Goal: Complete application form: Complete application form

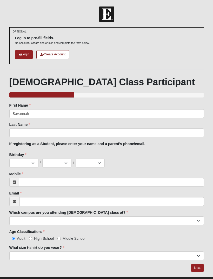
type input "Savannah"
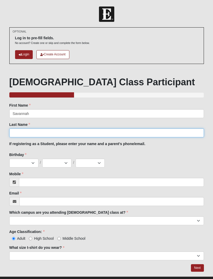
click at [125, 135] on input "Last Name" at bounding box center [106, 133] width 195 height 9
type input "[PERSON_NAME]"
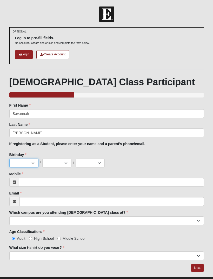
click at [24, 164] on select "Jan Feb Mar Apr May Jun [DATE] Aug Sep Oct Nov Dec" at bounding box center [23, 163] width 29 height 9
select select "11"
click at [54, 162] on select "1 2 3 4 5 6 7 8 9 10 11 12 13 14 15 16 17 18 19 20 21 22 23 24 25 26 27 28 29 3…" at bounding box center [56, 163] width 29 height 9
click at [56, 163] on select "1 2 3 4 5 6 7 8 9 10 11 12 13 14 15 16 17 18 19 20 21 22 23 24 25 26 27 28 29 3…" at bounding box center [56, 163] width 29 height 9
select select "8"
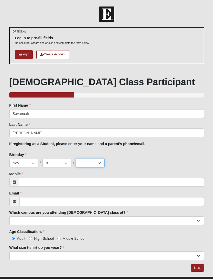
click at [90, 164] on select "2025 2024 2023 2022 2021 2020 2019 2018 2017 2016 2015 2014 2013 2012 2011 2010…" at bounding box center [90, 163] width 29 height 9
select select "2012"
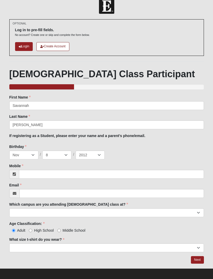
scroll to position [11, 0]
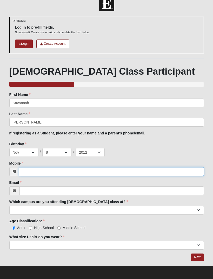
click at [30, 171] on input "Mobile" at bounding box center [111, 171] width 185 height 9
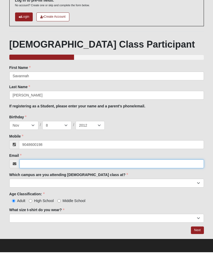
click at [29, 187] on input "Email" at bounding box center [112, 191] width 185 height 9
type input "(904) 860-0198"
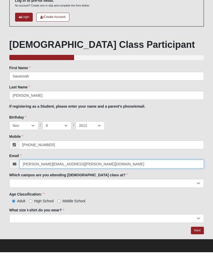
type input "sheena.estalilla@gmail.com"
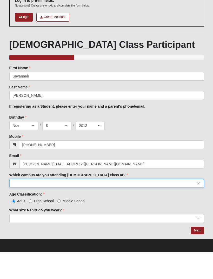
click at [24, 206] on select "Arlington Baymeadows Eleven22 Online [PERSON_NAME][GEOGRAPHIC_DATA] Jesup [GEOG…" at bounding box center [106, 210] width 195 height 9
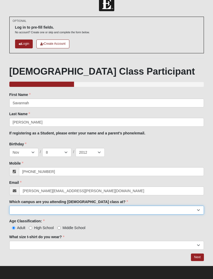
select select "11"
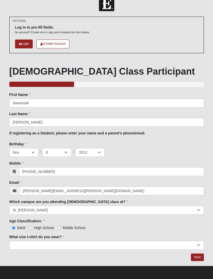
click at [61, 227] on input "Middle School" at bounding box center [58, 227] width 3 height 3
radio input "true"
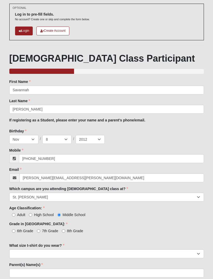
scroll to position [24, 0]
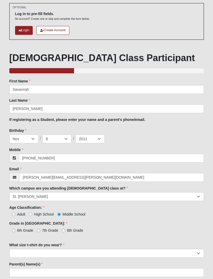
click at [40, 230] on input "7th Grade" at bounding box center [38, 230] width 3 height 3
radio input "true"
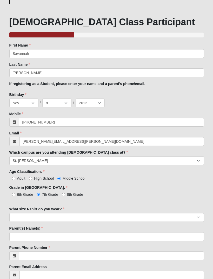
scroll to position [73, 0]
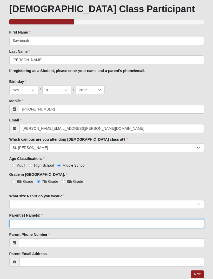
click at [20, 222] on input "Parent(s) Name(s)" at bounding box center [106, 223] width 195 height 9
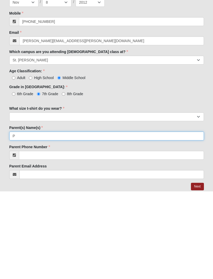
scroll to position [90, 0]
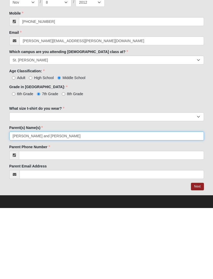
type input "Patrick Estalilla and Sheena Estalilla"
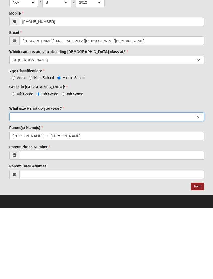
click at [102, 183] on select "Small Medium Large XL 2XL 3XL" at bounding box center [106, 187] width 195 height 9
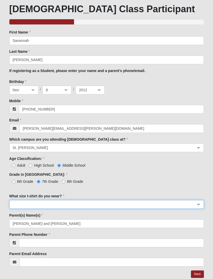
select select "Medium"
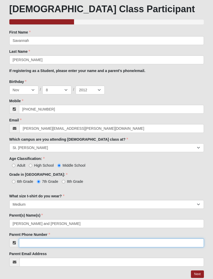
click at [26, 242] on input "Parent Phone Number" at bounding box center [111, 243] width 185 height 9
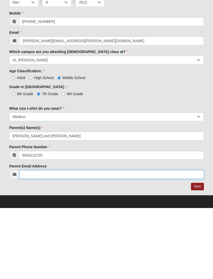
click at [31, 241] on input "Parent Email Address" at bounding box center [112, 245] width 185 height 9
type input "(904) 312-2720"
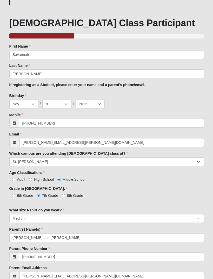
scroll to position [73, 0]
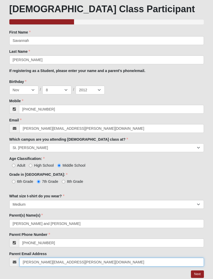
type input "patrick.estalilla@gmail.com"
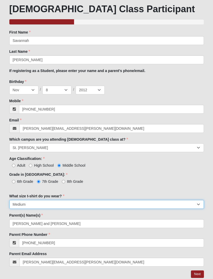
click at [37, 205] on select "Small Medium Large XL 2XL 3XL" at bounding box center [106, 204] width 195 height 9
select select "Large"
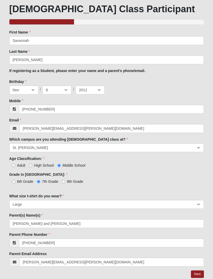
click at [199, 275] on link "Next" at bounding box center [197, 275] width 13 height 8
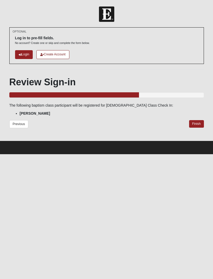
click at [195, 124] on link "Finish" at bounding box center [196, 124] width 15 height 8
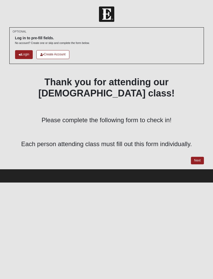
click at [200, 157] on link "Next" at bounding box center [197, 161] width 13 height 8
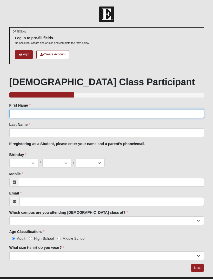
click at [14, 111] on input "First Name" at bounding box center [106, 113] width 195 height 9
type input "Dan"
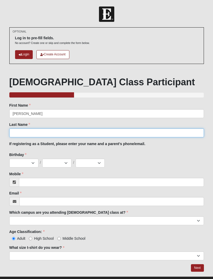
click at [14, 134] on input "Last Name" at bounding box center [106, 133] width 195 height 9
type input "Grose"
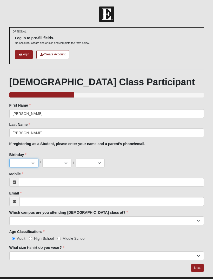
click at [18, 165] on select "Jan Feb Mar Apr May Jun [DATE] Aug Sep Oct Nov Dec" at bounding box center [23, 163] width 29 height 9
select select "2"
click at [54, 161] on select "1 2 3 4 5 6 7 8 9 10 11 12 13 14 15 16 17 18 19 20 21 22 23 24 25 26 27 28 29 3…" at bounding box center [56, 163] width 29 height 9
select select "16"
click at [89, 163] on select "2025 2024 2023 2022 2021 2020 2019 2018 2017 2016 2015 2014 2013 2012 2011 2010…" at bounding box center [90, 163] width 29 height 9
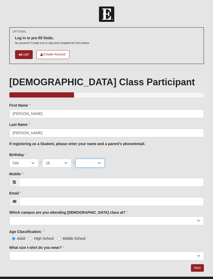
select select "1967"
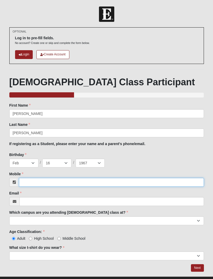
click at [29, 183] on input "Mobile" at bounding box center [111, 182] width 185 height 9
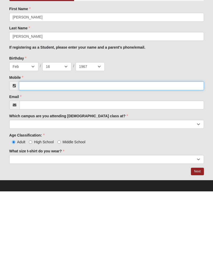
scroll to position [9, 0]
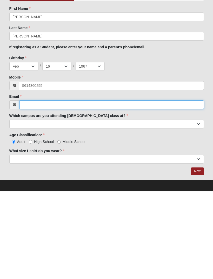
click at [27, 188] on input "Email" at bounding box center [112, 192] width 185 height 9
type input "(561) 436-0255"
type input "USMC6056@hotmail.com"
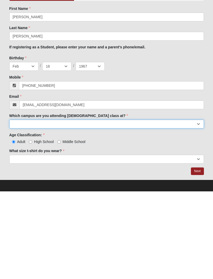
click at [13, 207] on select "Arlington Baymeadows Eleven22 Online [PERSON_NAME][GEOGRAPHIC_DATA] Jesup [GEOG…" at bounding box center [106, 211] width 195 height 9
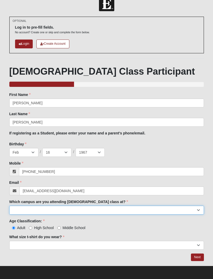
select select "11"
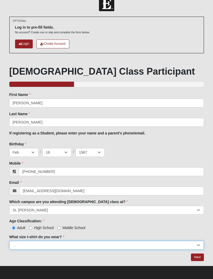
click at [170, 244] on select "Small Medium Large XL 2XL 3XL" at bounding box center [106, 245] width 195 height 9
select select "XL"
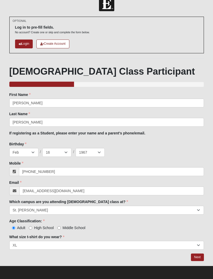
click at [197, 255] on link "Next" at bounding box center [197, 258] width 13 height 8
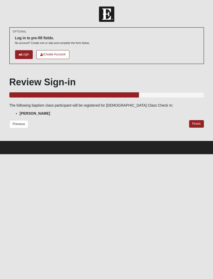
click at [198, 122] on link "Finish" at bounding box center [196, 124] width 15 height 8
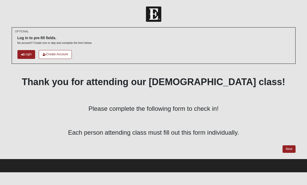
click at [213, 148] on link "Next" at bounding box center [289, 150] width 13 height 8
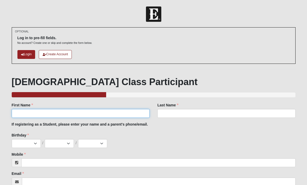
click at [23, 114] on input "First Name" at bounding box center [81, 113] width 138 height 9
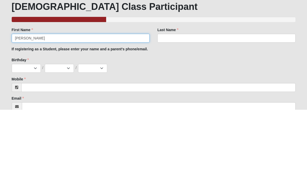
type input "Abigail"
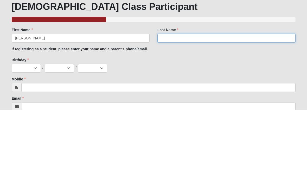
click at [169, 109] on input "Last Name" at bounding box center [226, 113] width 138 height 9
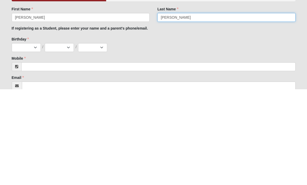
type input "Wilson"
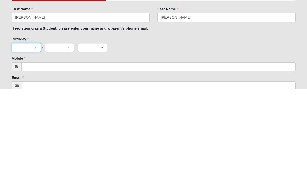
click at [21, 139] on select "Jan Feb Mar Apr May Jun [DATE] Aug Sep Oct Nov Dec" at bounding box center [26, 143] width 29 height 9
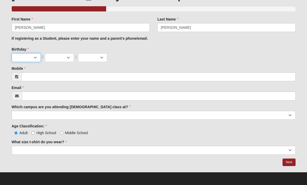
select select "6"
click at [51, 60] on select "1 2 3 4 5 6 7 8 9 10 11 12 13 14 15 16 17 18 19 20 21 22 23 24 25 26 27 28 29 3…" at bounding box center [59, 57] width 29 height 9
select select "2"
click at [90, 57] on select "2025 2024 2023 2022 2021 2020 2019 2018 2017 2016 2015 2014 2013 2012 2011 2010…" at bounding box center [92, 57] width 29 height 9
select select "2010"
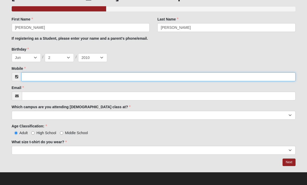
click at [30, 76] on input "Mobile" at bounding box center [158, 77] width 274 height 9
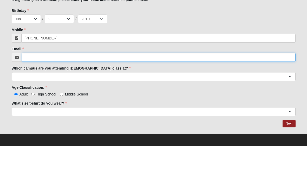
click at [33, 92] on input "Email" at bounding box center [159, 96] width 274 height 9
type input "(904) 566-6095"
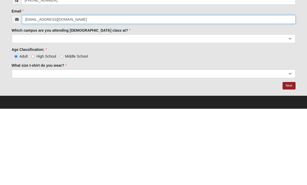
type input "abigailcell@icloud.com"
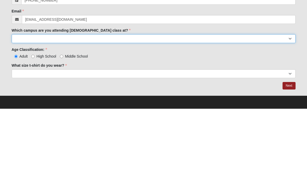
click at [23, 111] on select "Arlington Baymeadows Eleven22 Online [PERSON_NAME][GEOGRAPHIC_DATA] Jesup [GEOG…" at bounding box center [154, 115] width 284 height 9
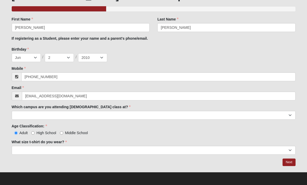
click at [40, 134] on span "High School" at bounding box center [46, 133] width 20 height 4
click at [35, 134] on input "High School" at bounding box center [32, 133] width 3 height 3
radio input "true"
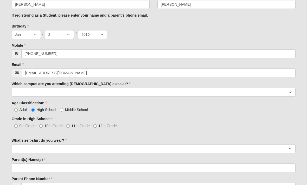
scroll to position [121, 0]
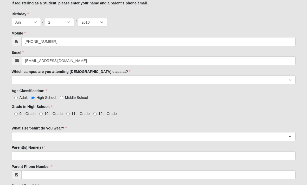
click at [48, 114] on span "10th Grade" at bounding box center [53, 114] width 18 height 4
click at [43, 114] on input "10th Grade" at bounding box center [40, 114] width 3 height 3
radio input "true"
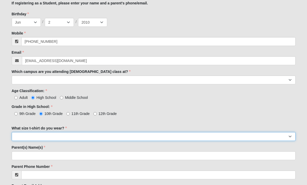
click at [20, 135] on select "Small Medium Large XL 2XL 3XL" at bounding box center [154, 137] width 284 height 9
select select "Medium"
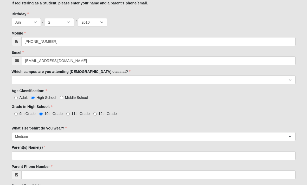
scroll to position [149, 0]
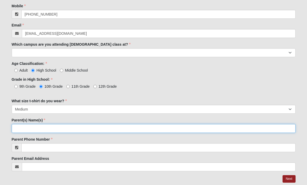
click at [23, 130] on input "Parent(s) Name(s)" at bounding box center [154, 128] width 284 height 9
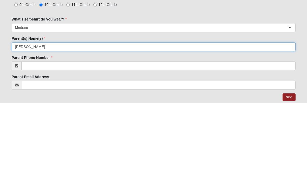
type input "John"
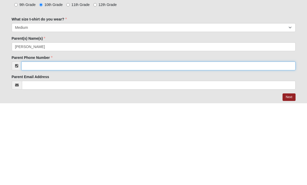
click at [35, 144] on input "Parent Phone Number" at bounding box center [158, 148] width 274 height 9
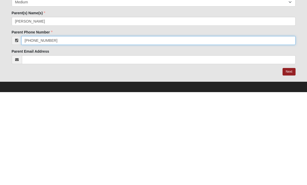
scroll to position [163, 0]
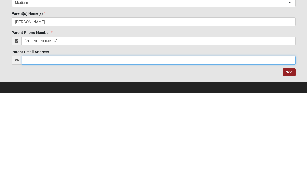
click at [31, 148] on input "Parent Email Address" at bounding box center [159, 152] width 274 height 9
type input "(904) 386-4109"
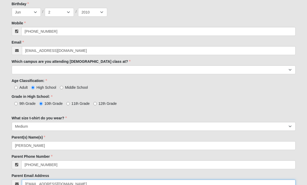
type input "johnsphotography@bellsouth.net"
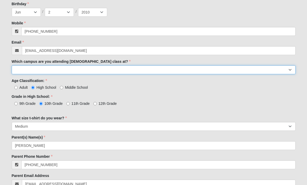
click at [21, 73] on select "Arlington Baymeadows Eleven22 Online [PERSON_NAME][GEOGRAPHIC_DATA] Jesup [GEOG…" at bounding box center [154, 70] width 284 height 9
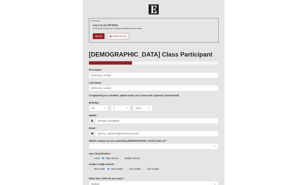
scroll to position [132, 0]
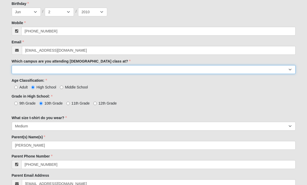
click at [213, 67] on select "Arlington Baymeadows Eleven22 Online [PERSON_NAME][GEOGRAPHIC_DATA] Jesup [GEOG…" at bounding box center [154, 69] width 284 height 9
select select "11"
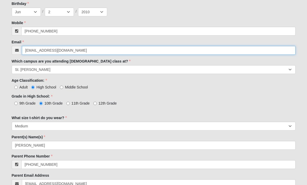
click at [213, 54] on input "abigailcell@icloud.com" at bounding box center [159, 50] width 274 height 9
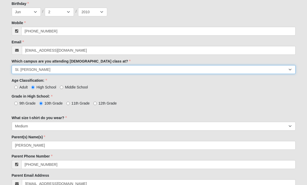
click at [213, 67] on select "Arlington Baymeadows Eleven22 Online [PERSON_NAME][GEOGRAPHIC_DATA] Jesup [GEOG…" at bounding box center [154, 69] width 284 height 9
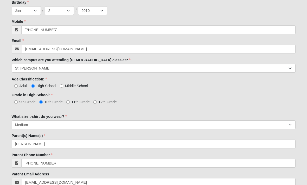
scroll to position [149, 0]
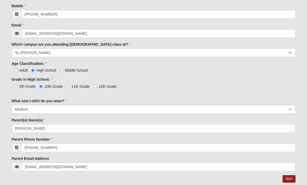
click at [213, 181] on link "Next" at bounding box center [289, 180] width 13 height 8
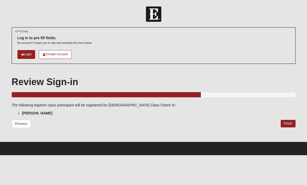
click at [213, 124] on link "Finish" at bounding box center [288, 124] width 15 height 8
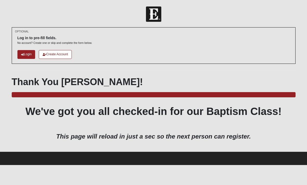
click at [213, 119] on div "Thank You Abigail! 100.0% Complete We've got you all checked-in for our Baptism…" at bounding box center [154, 108] width 284 height 64
click at [213, 147] on div at bounding box center [154, 148] width 284 height 8
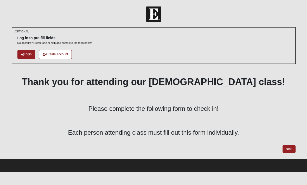
click at [289, 150] on link "Next" at bounding box center [289, 150] width 13 height 8
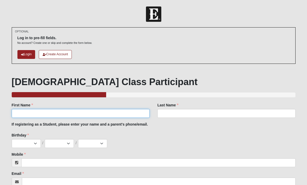
click at [70, 113] on input "First Name" at bounding box center [81, 113] width 138 height 9
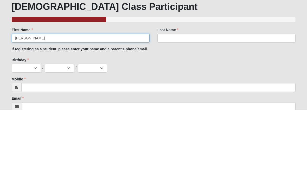
type input "Danny"
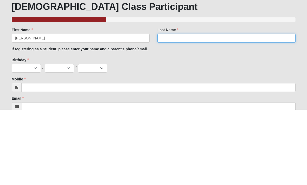
click at [185, 109] on input "Last Name" at bounding box center [226, 113] width 138 height 9
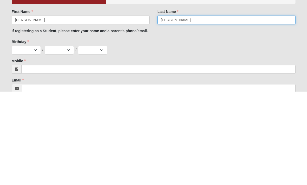
type input "Gilbert"
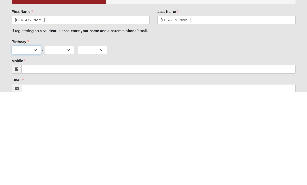
click at [36, 139] on select "Jan Feb Mar Apr May Jun [DATE] Aug Sep Oct Nov Dec" at bounding box center [26, 143] width 29 height 9
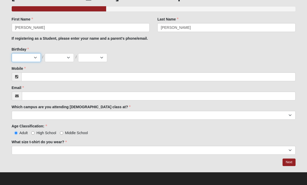
select select "1"
click at [64, 57] on select "1 2 3 4 5 6 7 8 9 10 11 12 13 14 15 16 17 18 19 20 21 22 23 24 25 26 27 28 29 3…" at bounding box center [59, 57] width 29 height 9
select select "10"
click at [94, 56] on select "2025 2024 2023 2022 2021 2020 2019 2018 2017 2016 2015 2014 2013 2012 2011 2010…" at bounding box center [92, 57] width 29 height 9
select select "1978"
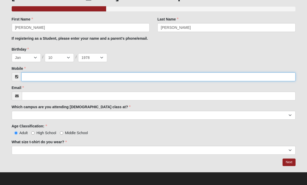
click at [80, 76] on input "Mobile" at bounding box center [158, 77] width 274 height 9
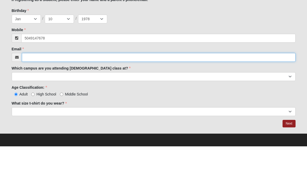
click at [73, 92] on input "Email" at bounding box center [159, 96] width 274 height 9
type input "(504) 914-7678"
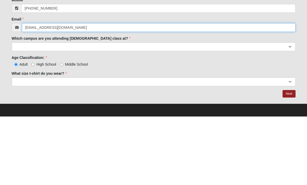
type input "alicharmg@gmail.com"
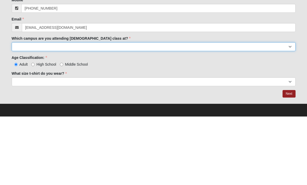
click at [56, 111] on select "Arlington Baymeadows Eleven22 Online [PERSON_NAME][GEOGRAPHIC_DATA] Jesup [GEOG…" at bounding box center [154, 115] width 284 height 9
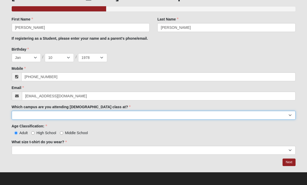
select select "11"
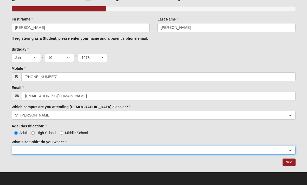
click at [38, 149] on select "Small Medium Large XL 2XL 3XL" at bounding box center [154, 150] width 284 height 9
select select "2XL"
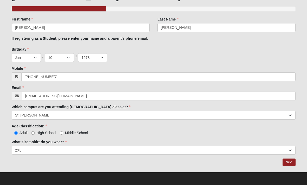
click at [290, 162] on link "Next" at bounding box center [289, 163] width 13 height 8
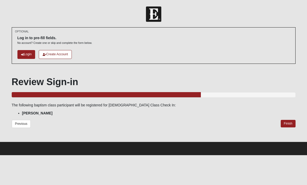
click at [286, 123] on link "Finish" at bounding box center [288, 124] width 15 height 8
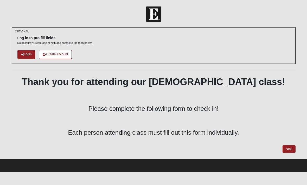
click at [289, 148] on link "Next" at bounding box center [289, 150] width 13 height 8
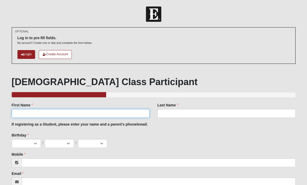
click at [56, 110] on input "First Name" at bounding box center [81, 113] width 138 height 9
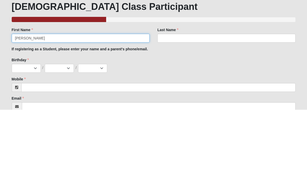
type input "[PERSON_NAME]"
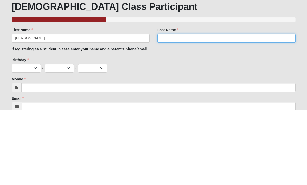
click at [193, 109] on input "Last Name" at bounding box center [226, 113] width 138 height 9
type input "[PERSON_NAME]"
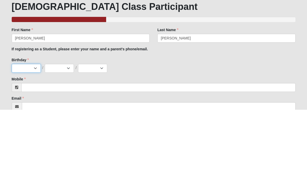
click at [29, 139] on select "Jan Feb Mar Apr May Jun [DATE] Aug Sep Oct Nov Dec" at bounding box center [26, 143] width 29 height 9
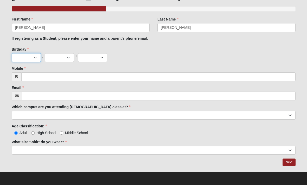
select select "5"
click at [59, 55] on select "1 2 3 4 5 6 7 8 9 10 11 12 13 14 15 16 17 18 19 20 21 22 23 24 25 26 27 28 29 3…" at bounding box center [59, 57] width 29 height 9
select select "21"
click at [90, 57] on select "2025 2024 2023 2022 2021 2020 2019 2018 2017 2016 2015 2014 2013 2012 2011 2010…" at bounding box center [92, 57] width 29 height 9
click at [93, 57] on select "2025 2024 2023 2022 2021 2020 2019 2018 2017 2016 2015 2014 2013 2012 2011 2010…" at bounding box center [92, 57] width 29 height 9
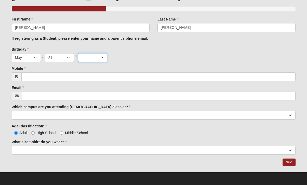
select select "1969"
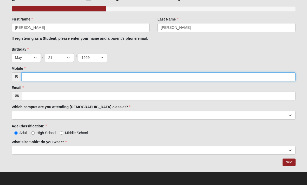
click at [69, 74] on input "Mobile" at bounding box center [158, 77] width 274 height 9
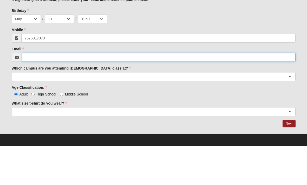
click at [86, 92] on input "Email" at bounding box center [159, 96] width 274 height 9
type input "[PHONE_NUMBER]"
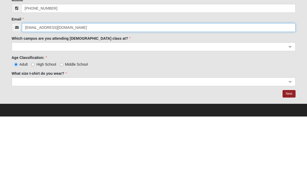
type input "[EMAIL_ADDRESS][DOMAIN_NAME]"
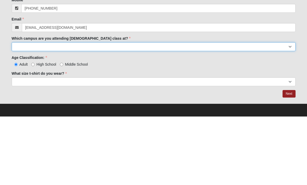
click at [116, 111] on select "Arlington Baymeadows Eleven22 Online [PERSON_NAME][GEOGRAPHIC_DATA] Jesup [GEOG…" at bounding box center [154, 115] width 284 height 9
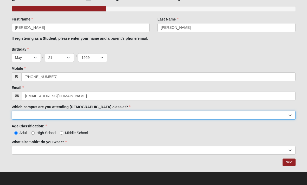
select select "11"
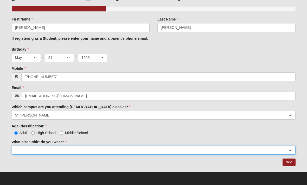
click at [50, 149] on select "Small Medium Large XL 2XL 3XL" at bounding box center [154, 150] width 284 height 9
select select "Large"
click at [159, 149] on select "Small Medium Large XL 2XL 3XL" at bounding box center [154, 150] width 284 height 9
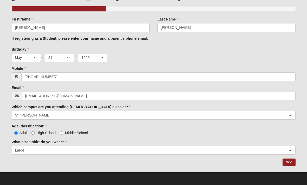
click at [290, 161] on link "Next" at bounding box center [289, 163] width 13 height 8
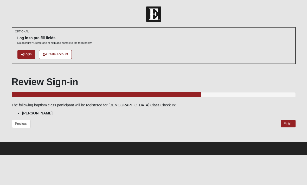
click at [288, 122] on link "Finish" at bounding box center [288, 124] width 15 height 8
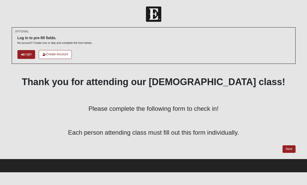
click at [286, 148] on link "Next" at bounding box center [289, 150] width 13 height 8
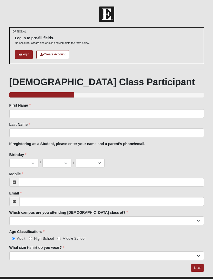
click at [180, 17] on div at bounding box center [106, 14] width 213 height 15
click at [25, 29] on div "OPTIONAL Log in to pre-fill fields. No account? Create one or skip and complete…" at bounding box center [106, 45] width 195 height 37
